Goal: Task Accomplishment & Management: Manage account settings

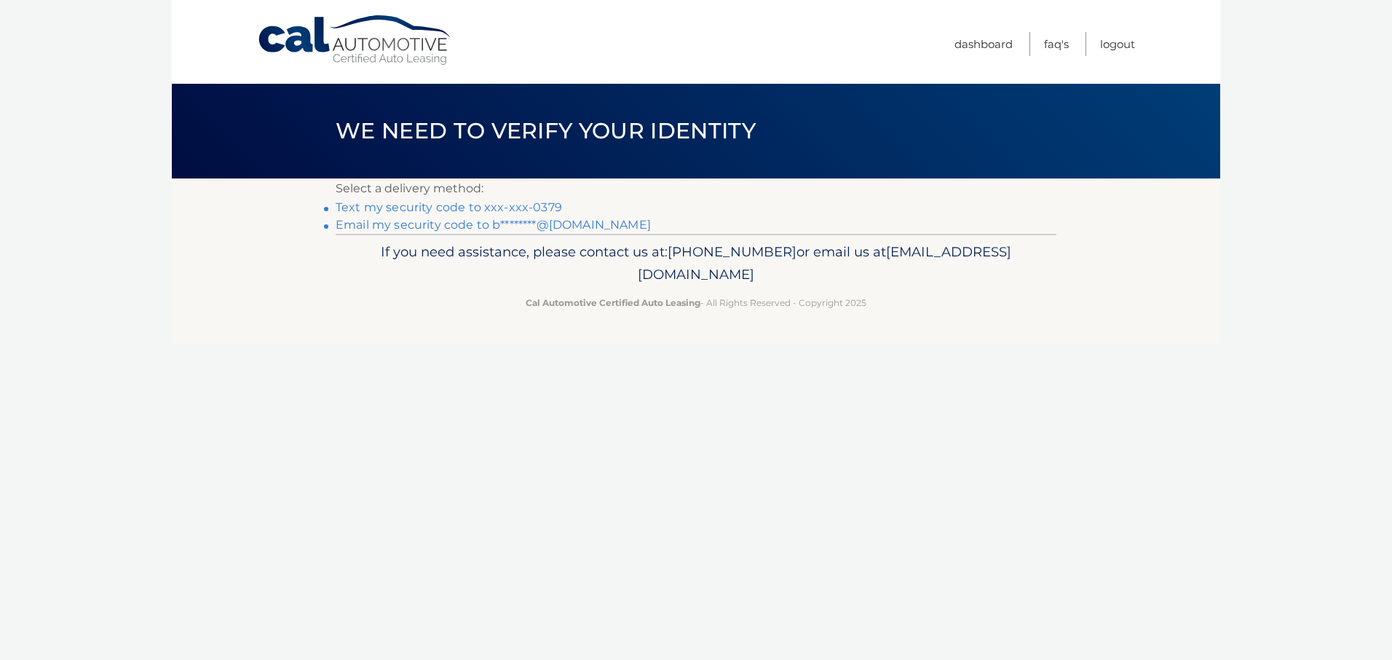
click at [492, 208] on link "Text my security code to xxx-xxx-0379" at bounding box center [449, 207] width 226 height 14
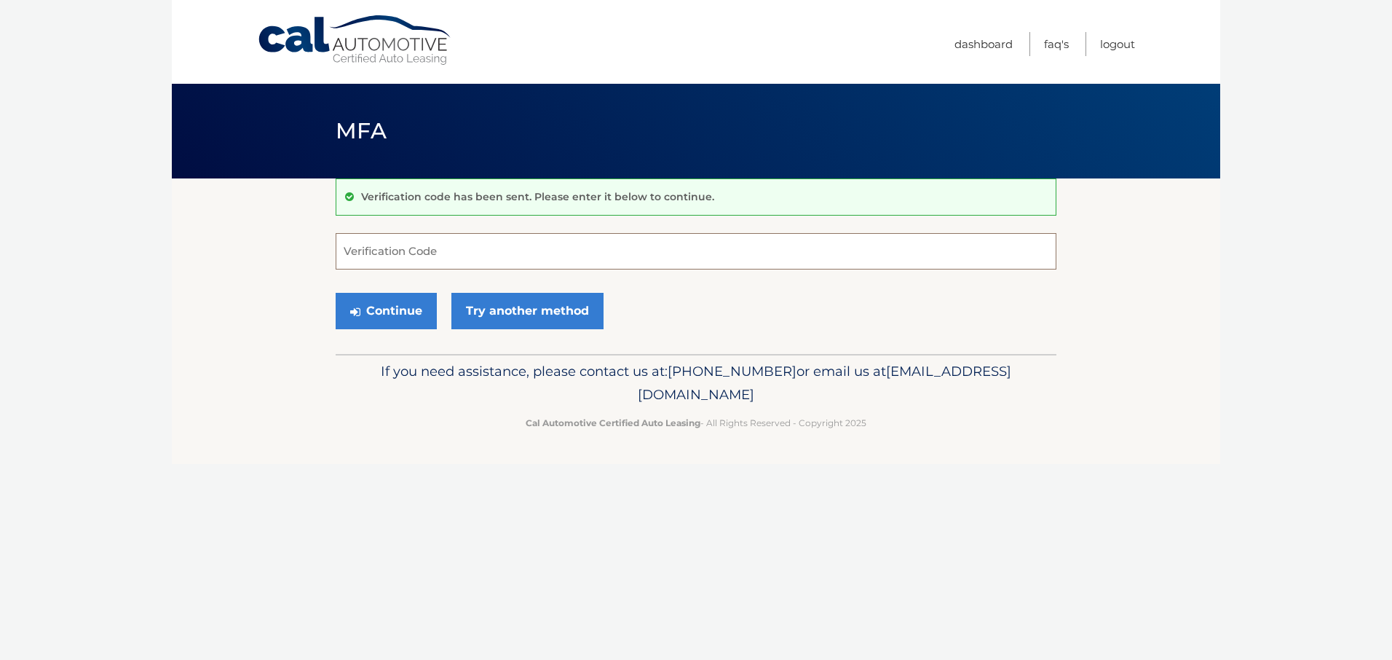
click at [459, 250] on input "Verification Code" at bounding box center [696, 251] width 721 height 36
type input "290323"
click at [380, 313] on button "Continue" at bounding box center [386, 311] width 101 height 36
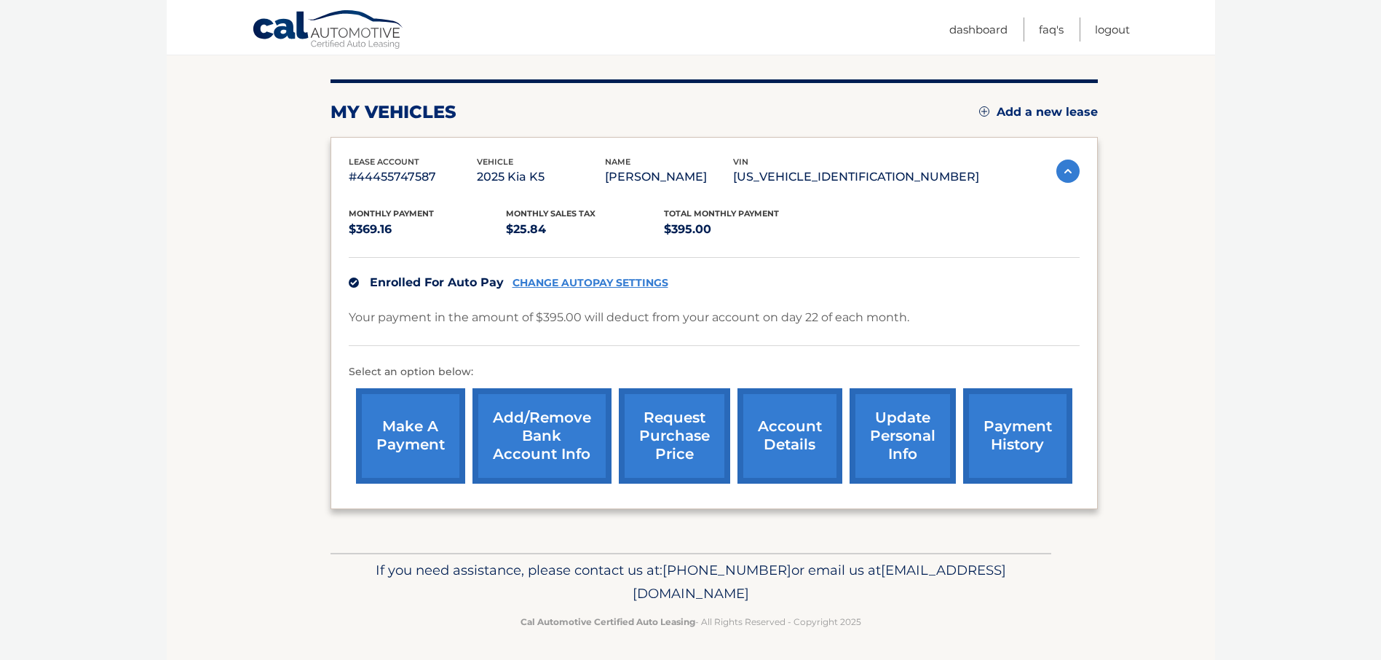
scroll to position [167, 0]
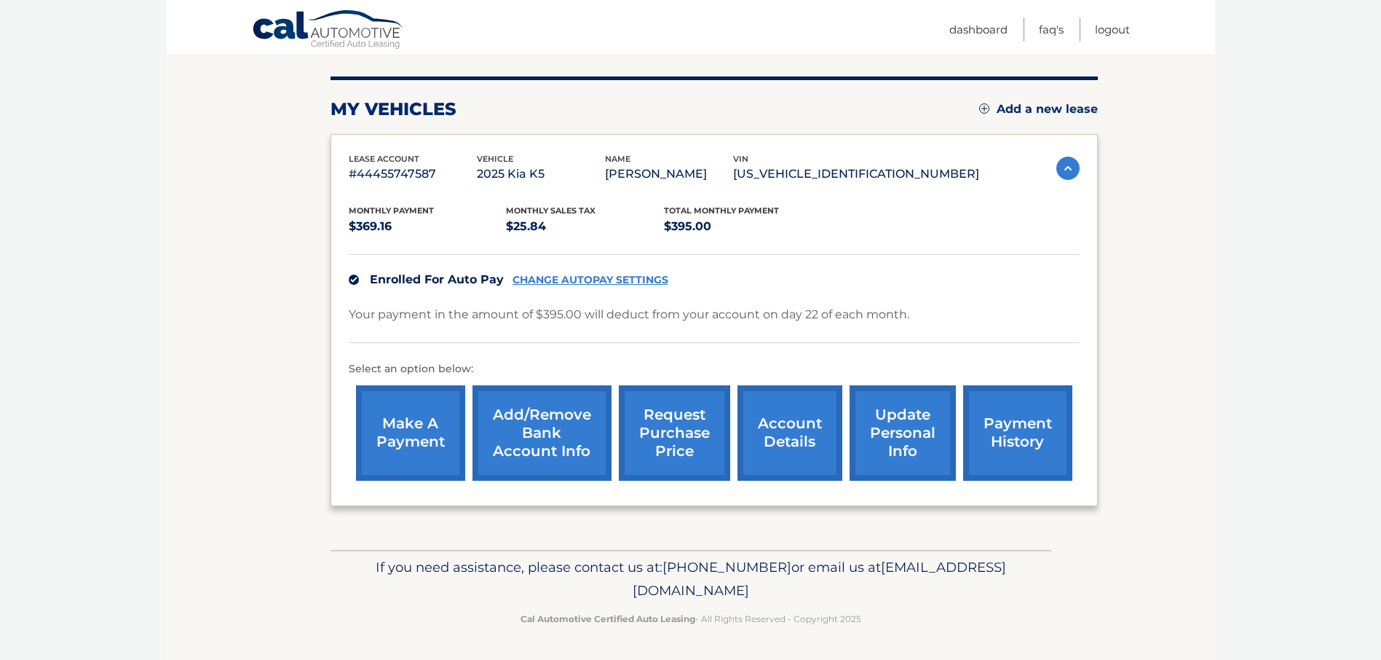
click at [581, 280] on link "CHANGE AUTOPAY SETTINGS" at bounding box center [591, 280] width 156 height 12
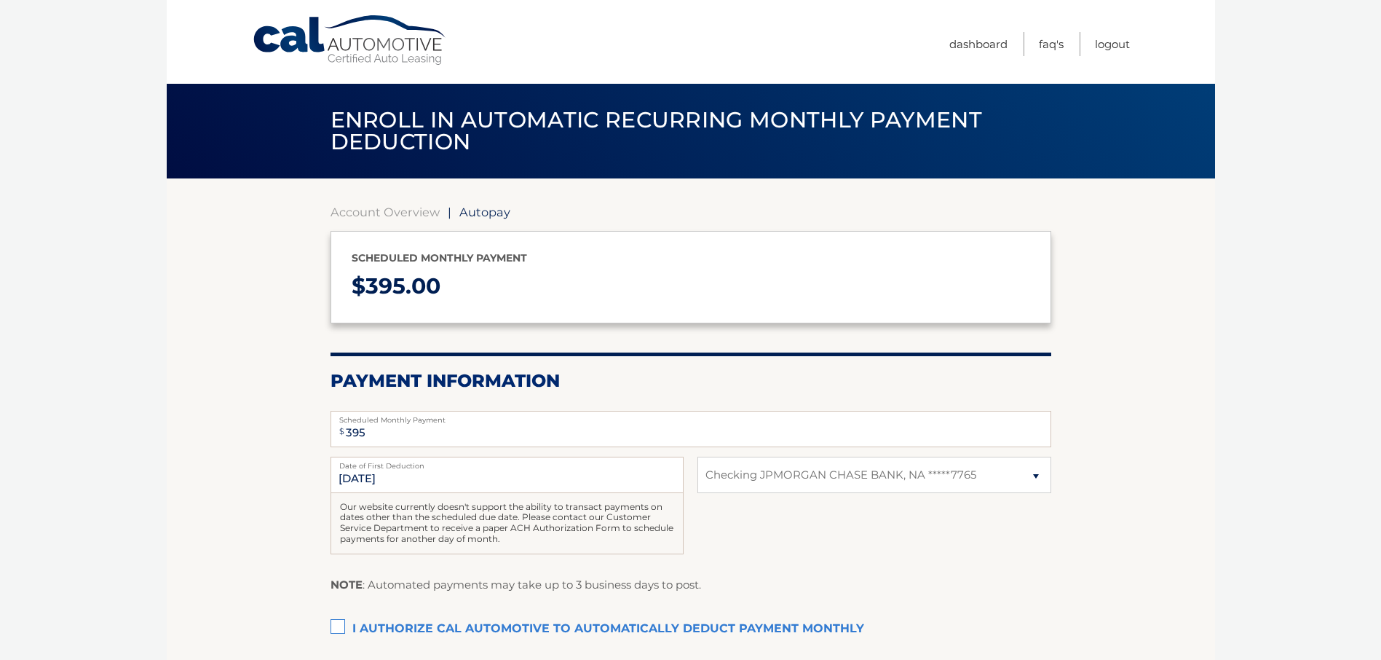
select select "MTc4YmE1YjAtODY5NS00YzllLTgwOTctZmQ0OThhN2IxZmJj"
drag, startPoint x: 0, startPoint y: 0, endPoint x: 1079, endPoint y: 283, distance: 1115.7
click at [1079, 283] on section "Account Overview | Autopay Scheduled monthly payment $ 395.00 Payment Informati…" at bounding box center [691, 456] width 1049 height 557
click at [1335, 484] on body "Cal Automotive Menu Dashboard FAQ's Logout | $" at bounding box center [690, 330] width 1381 height 660
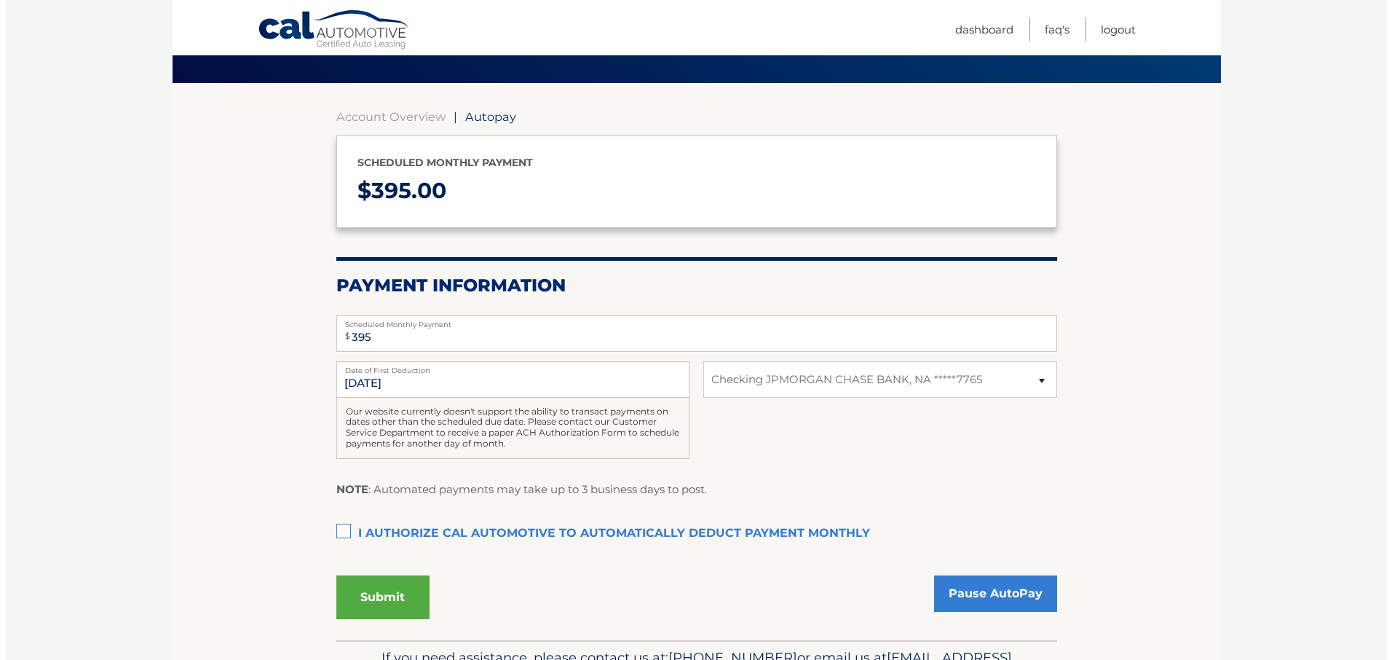
scroll to position [99, 0]
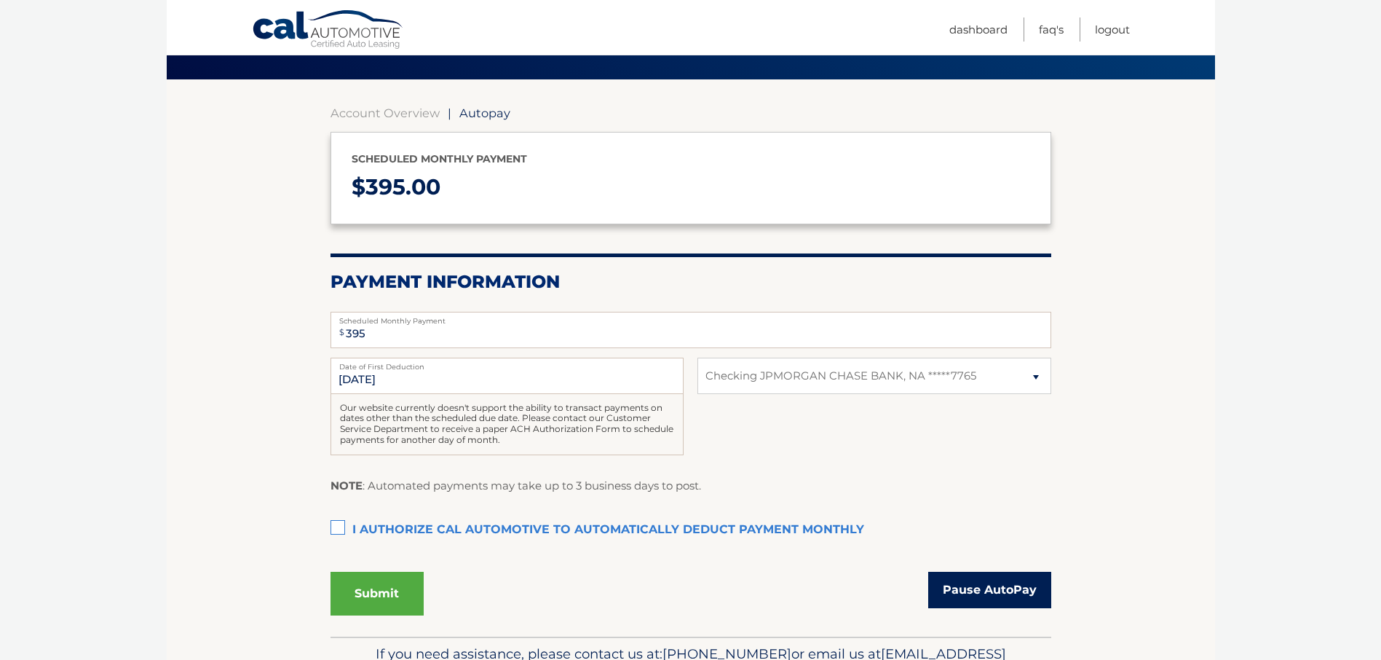
click at [983, 595] on link "Pause AutoPay" at bounding box center [989, 590] width 123 height 36
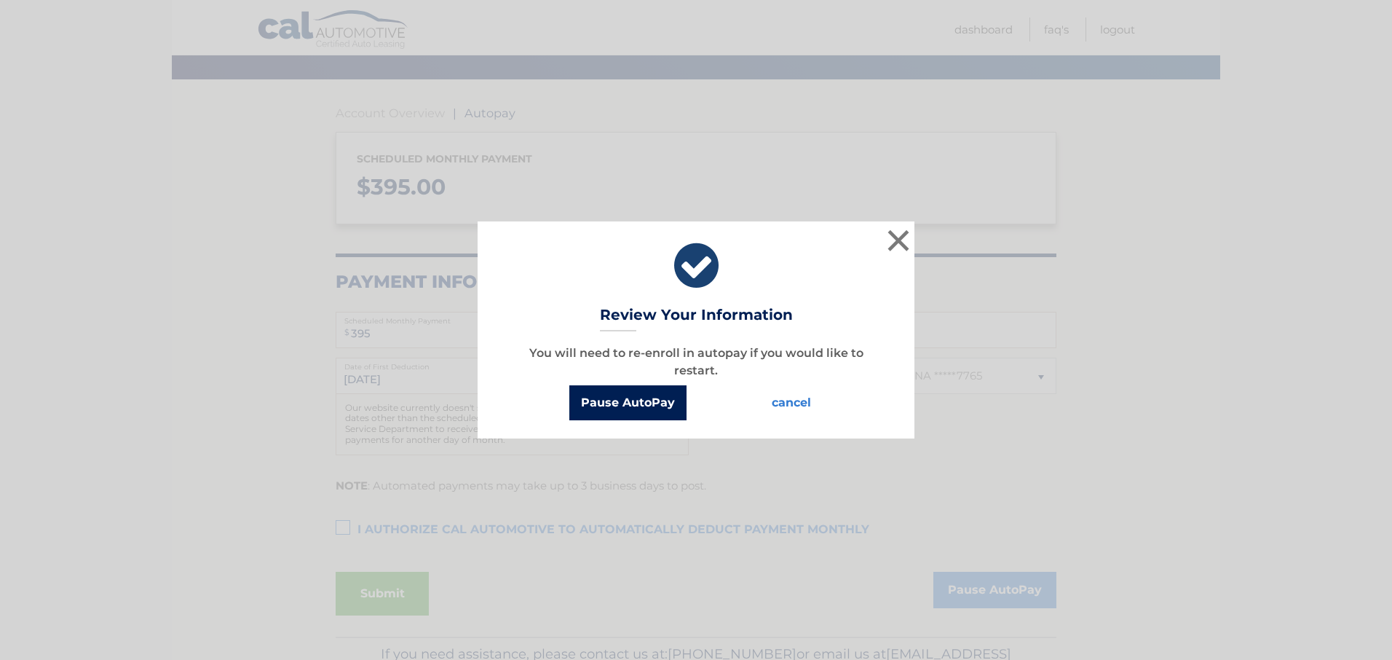
click at [639, 398] on button "Pause AutoPay" at bounding box center [627, 402] width 117 height 35
